Goal: Find specific page/section: Find specific page/section

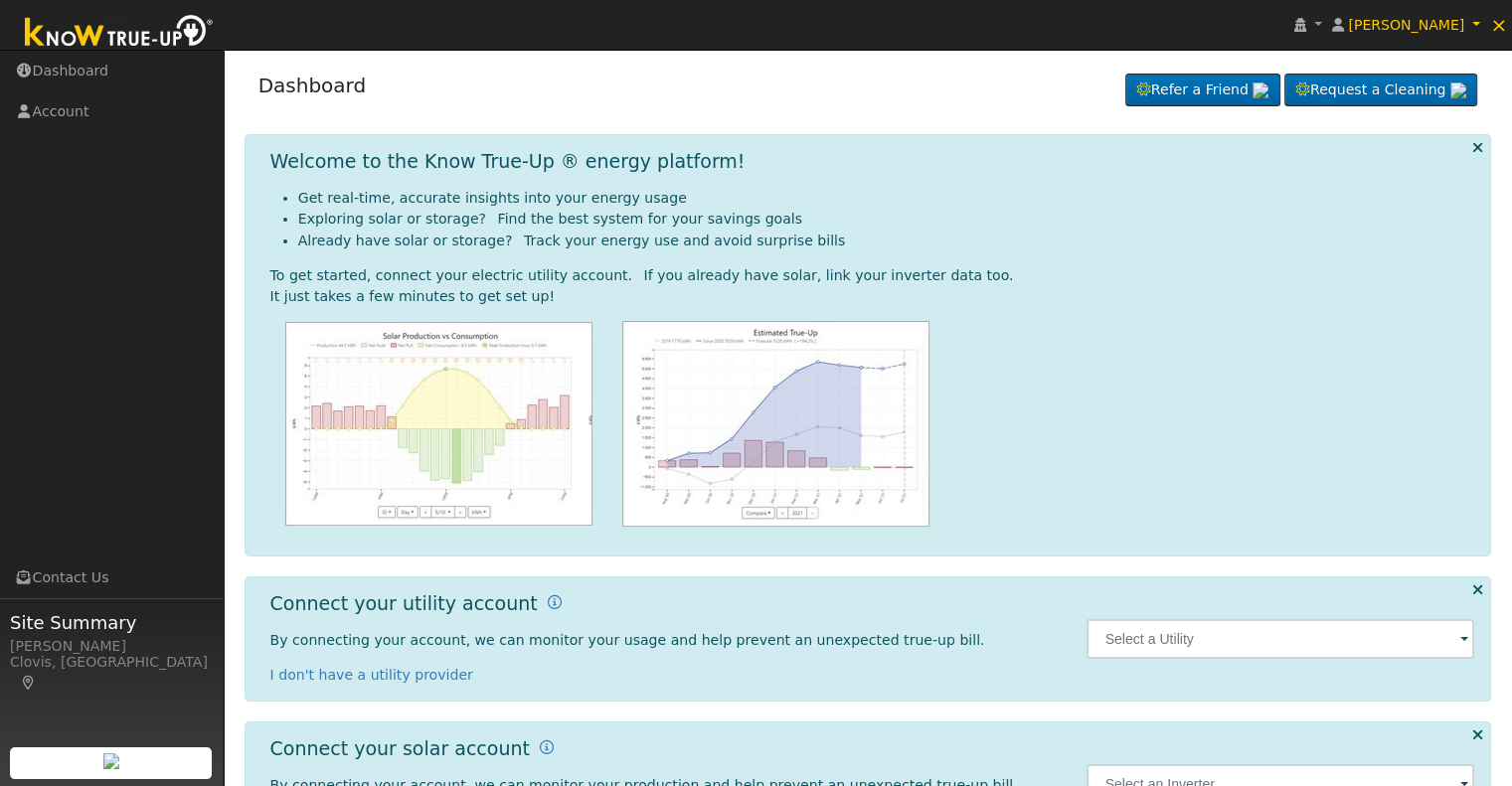
scroll to position [90, 0]
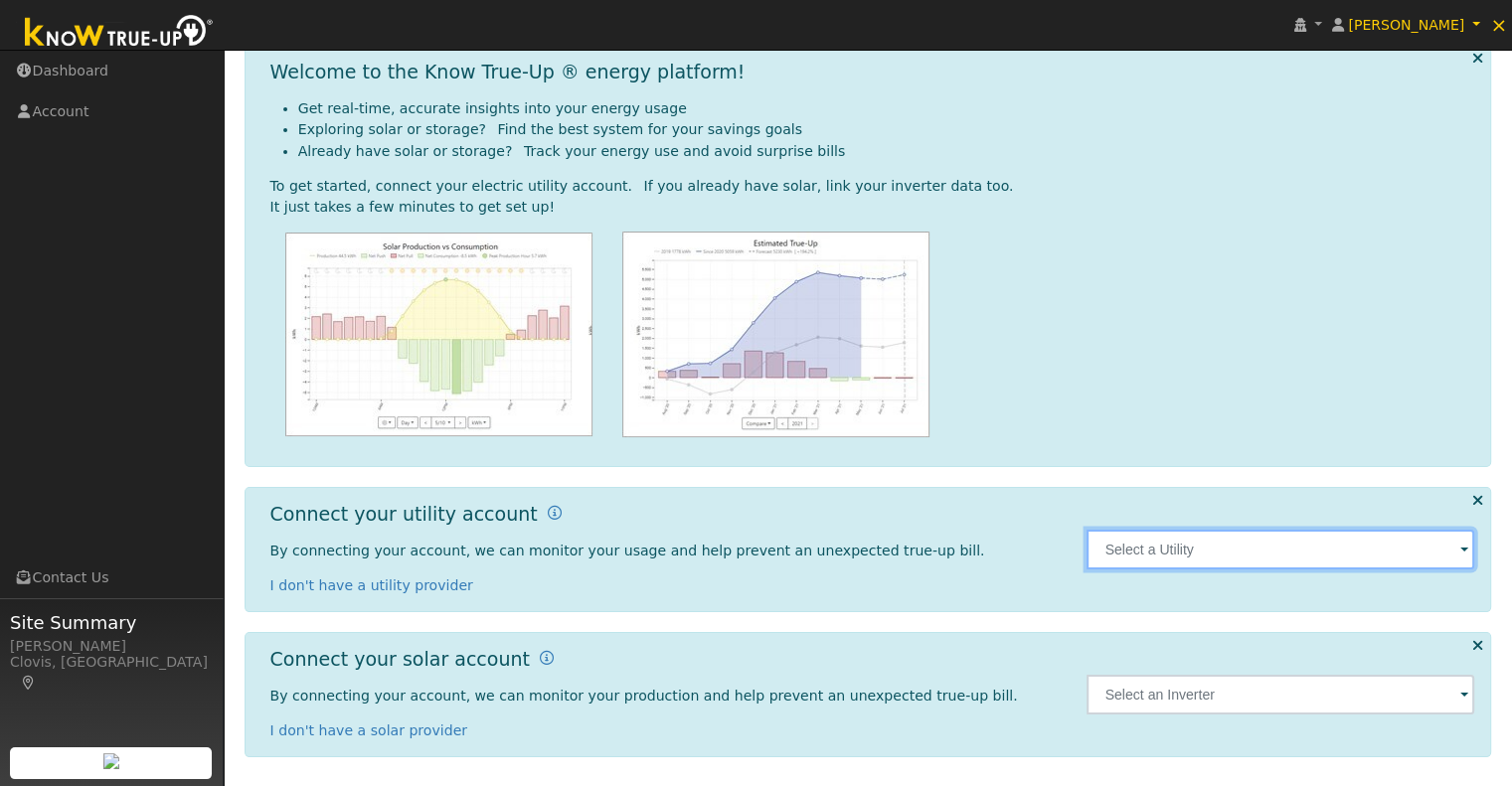
click at [1289, 535] on input "text" at bounding box center [1280, 549] width 387 height 40
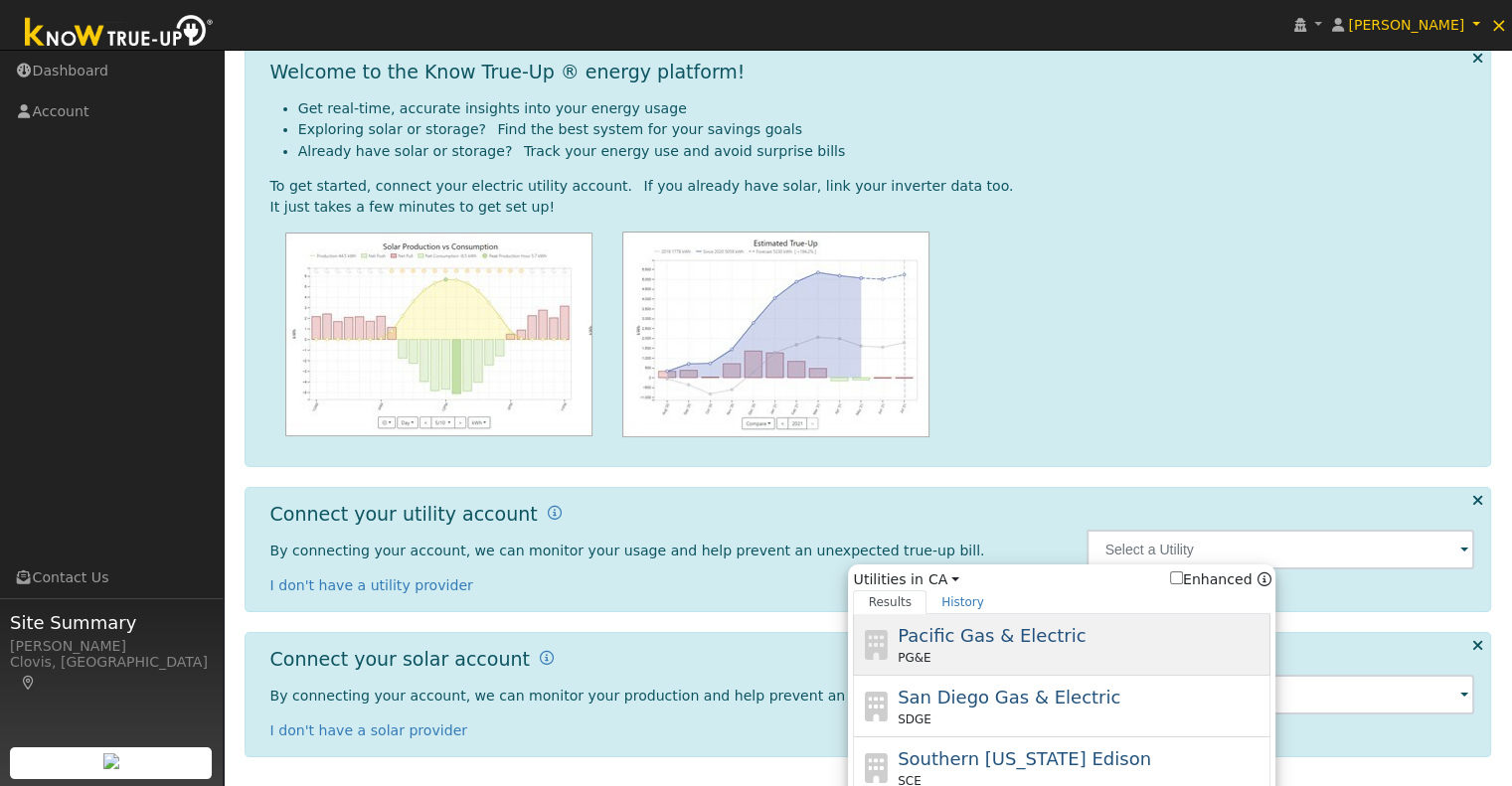
click at [1036, 654] on div "PG&E" at bounding box center [1082, 658] width 369 height 18
type input "PG&E"
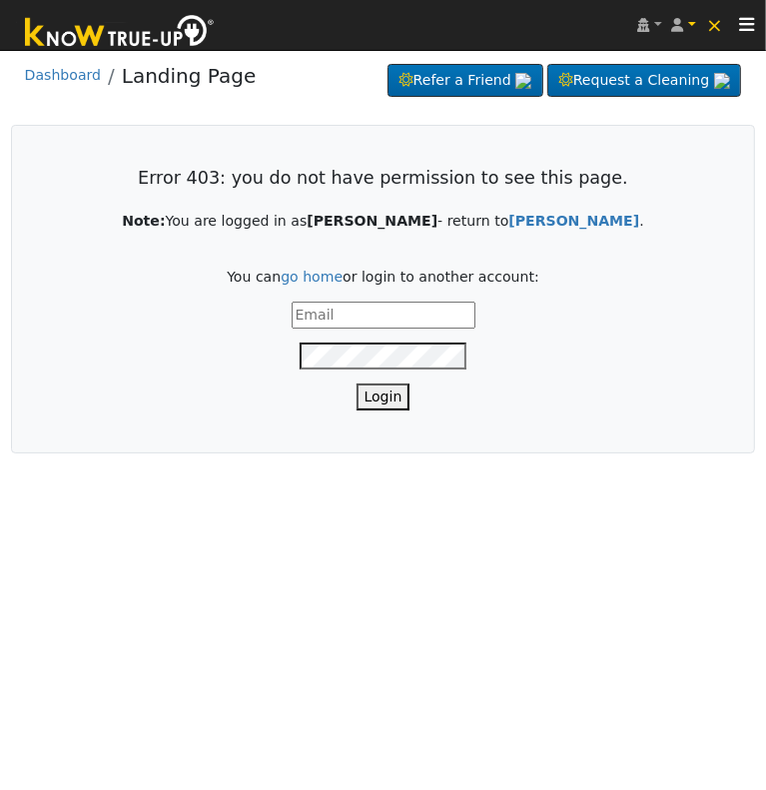
type input "[EMAIL_ADDRESS][DOMAIN_NAME]"
click at [387, 399] on button "Login" at bounding box center [384, 396] width 54 height 27
